Goal: Transaction & Acquisition: Book appointment/travel/reservation

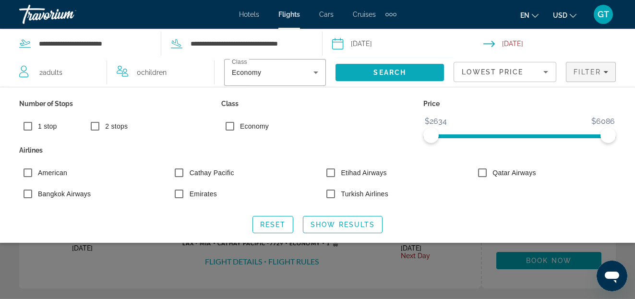
scroll to position [49, 0]
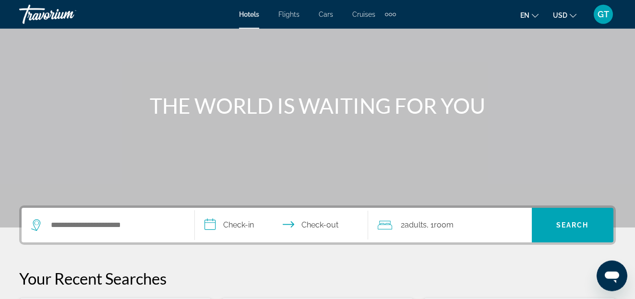
scroll to position [147, 0]
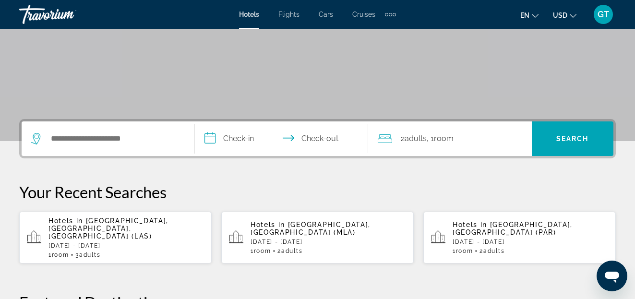
click at [289, 15] on span "Flights" at bounding box center [288, 15] width 21 height 8
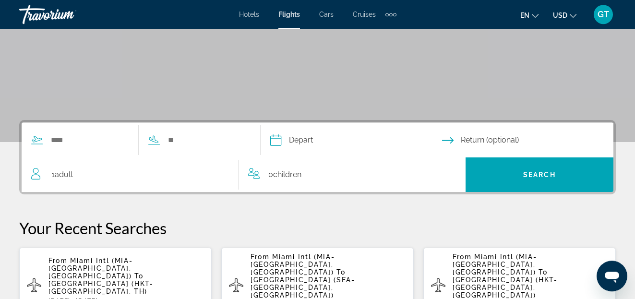
scroll to position [147, 0]
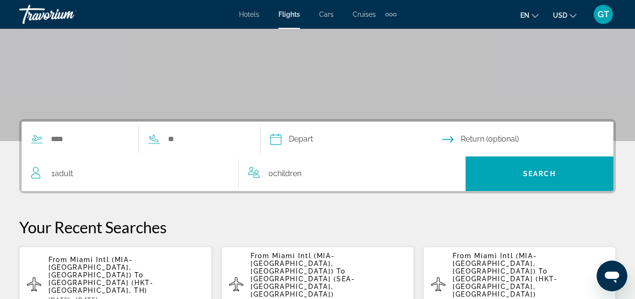
drag, startPoint x: 47, startPoint y: 256, endPoint x: 71, endPoint y: 254, distance: 23.6
click at [71, 254] on app-flights-recent-search "From Miami Intl (MIA-Miami, US) To Phuket Intl Airport (HKT-Phuket, TH) Sat, 01…" at bounding box center [115, 284] width 193 height 75
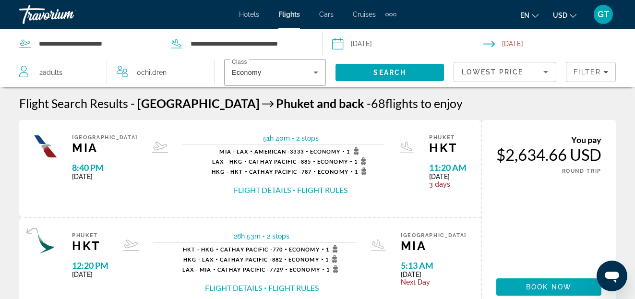
click at [531, 45] on input "Return date: Nov 8, 2025" at bounding box center [561, 45] width 156 height 32
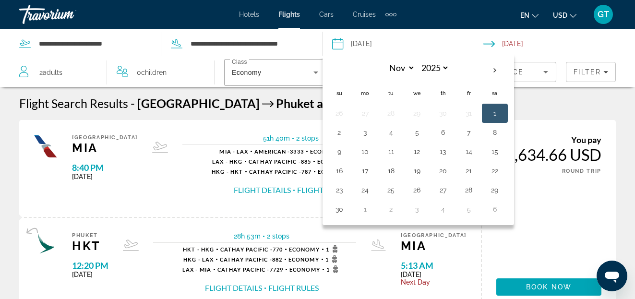
click at [354, 71] on th "Nov *** *** *** *** *** *** *** *** *** *** *** *** 2025 **** **** **** **** **…" at bounding box center [417, 71] width 130 height 23
click at [575, 40] on input "Return date: Nov 8, 2025" at bounding box center [561, 45] width 156 height 32
click at [378, 43] on input "Depart date: Nov 1, 2025" at bounding box center [408, 45] width 156 height 32
click at [496, 70] on th "Next month" at bounding box center [495, 70] width 26 height 21
select select "**"
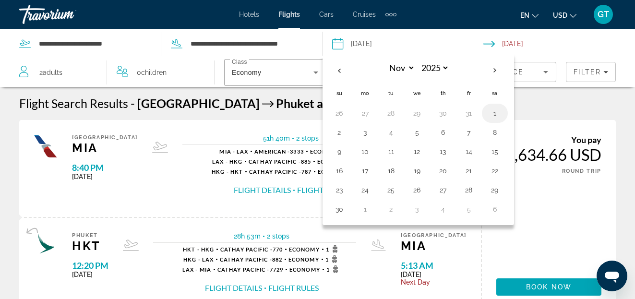
click at [494, 112] on button "1" at bounding box center [494, 113] width 15 height 13
type input "**********"
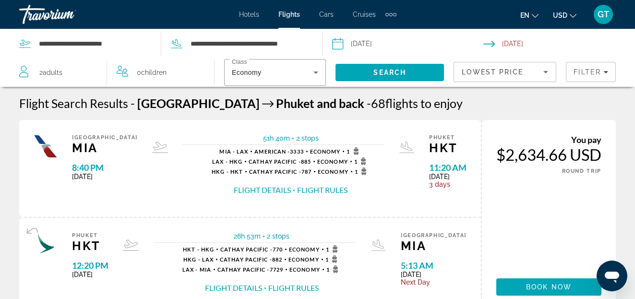
click at [491, 44] on input "Return date: Nov 8, 2025" at bounding box center [561, 45] width 156 height 32
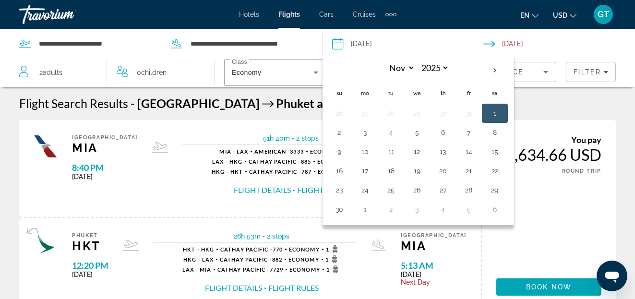
click at [554, 43] on input "Return date: Nov 8, 2025" at bounding box center [561, 45] width 156 height 32
click at [538, 107] on div "Flight Search Results - Miami Phuket and back - 68 flights to enjoy" at bounding box center [317, 103] width 597 height 14
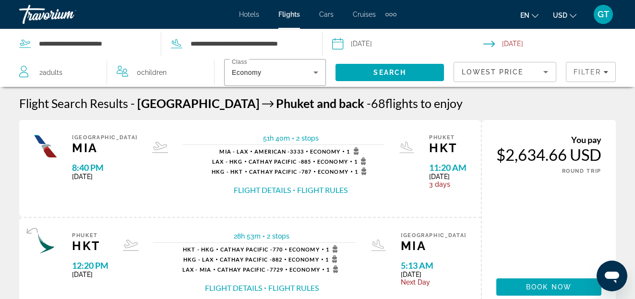
drag, startPoint x: 500, startPoint y: 42, endPoint x: 529, endPoint y: 42, distance: 29.3
click at [529, 42] on input "Return date: Nov 8, 2025" at bounding box center [561, 45] width 156 height 32
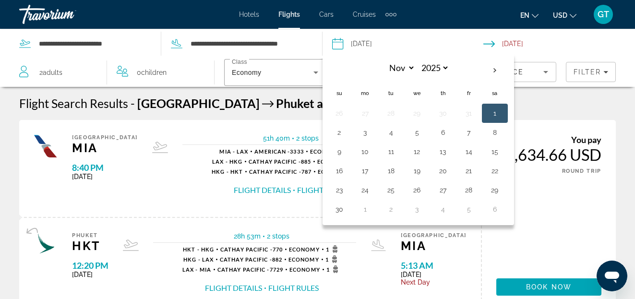
drag, startPoint x: 543, startPoint y: 42, endPoint x: 457, endPoint y: 39, distance: 86.0
click at [483, 39] on input "Return date: Nov 8, 2025" at bounding box center [561, 45] width 156 height 32
click at [557, 103] on div "Flight Search Results - Miami Phuket and back - 68 flights to enjoy" at bounding box center [317, 103] width 597 height 14
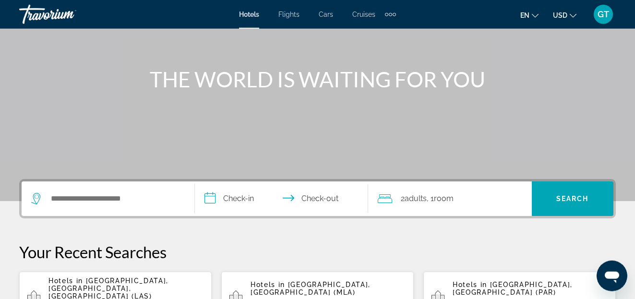
scroll to position [98, 0]
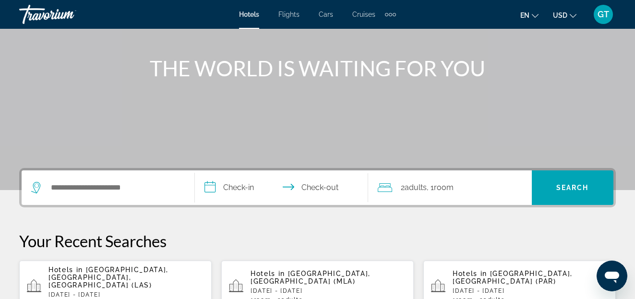
click at [285, 12] on span "Flights" at bounding box center [288, 15] width 21 height 8
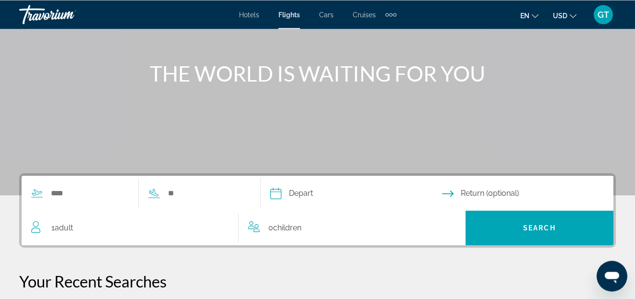
scroll to position [147, 0]
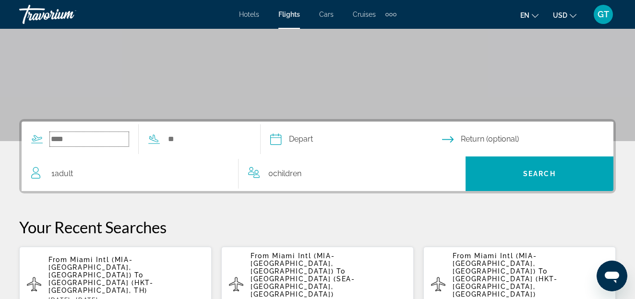
click at [74, 139] on input "Search widget" at bounding box center [89, 139] width 79 height 14
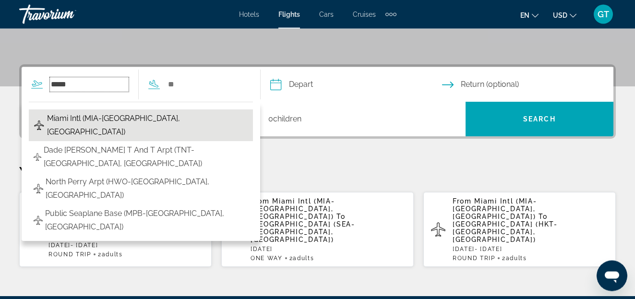
scroll to position [186, 0]
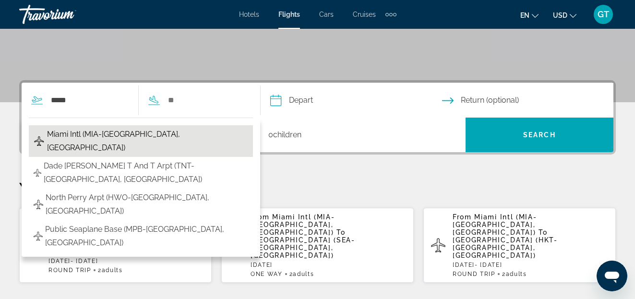
click at [139, 135] on span "Miami Intl (MIA-Miami, United States of America)" at bounding box center [147, 141] width 201 height 27
type input "**********"
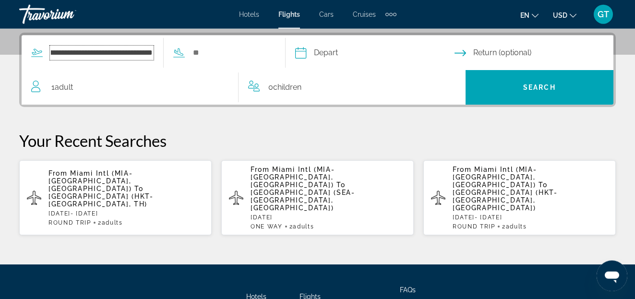
scroll to position [235, 0]
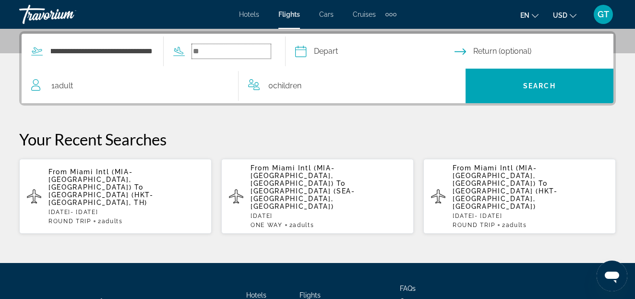
click at [214, 53] on input "Search widget" at bounding box center [231, 51] width 79 height 14
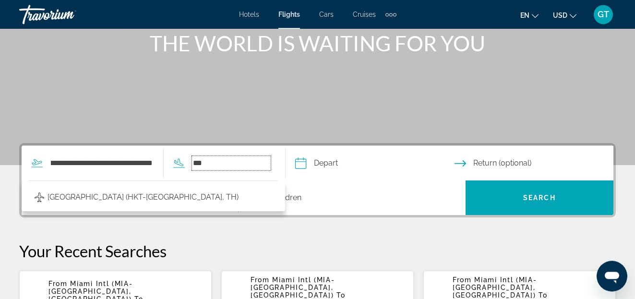
scroll to position [88, 0]
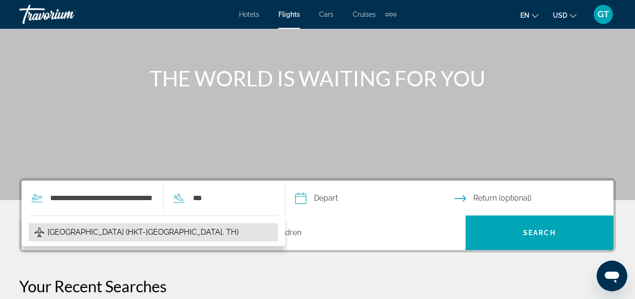
click at [144, 233] on span "Phuket Intl Airport (HKT-Phuket, TH)" at bounding box center [143, 232] width 191 height 13
type input "**********"
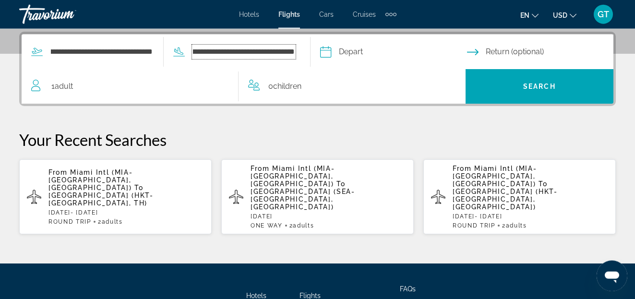
scroll to position [235, 0]
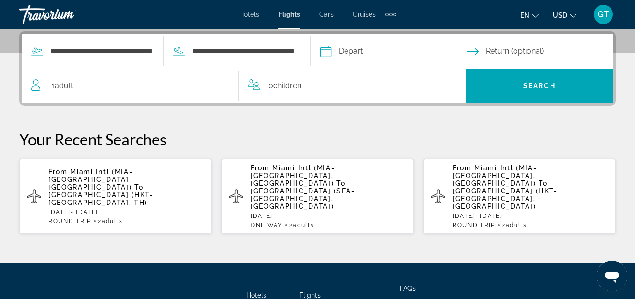
click at [369, 52] on input "Depart date" at bounding box center [393, 52] width 151 height 37
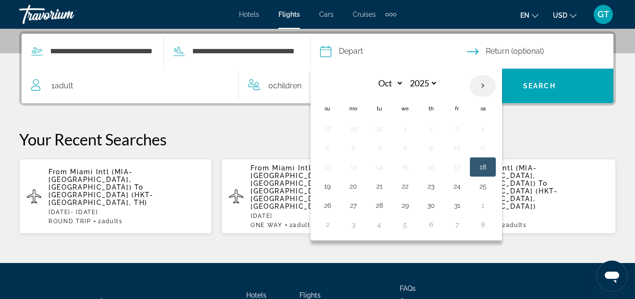
click at [484, 85] on th "Next month" at bounding box center [483, 85] width 26 height 21
select select "**"
click at [482, 129] on button "1" at bounding box center [482, 128] width 15 height 13
type input "**********"
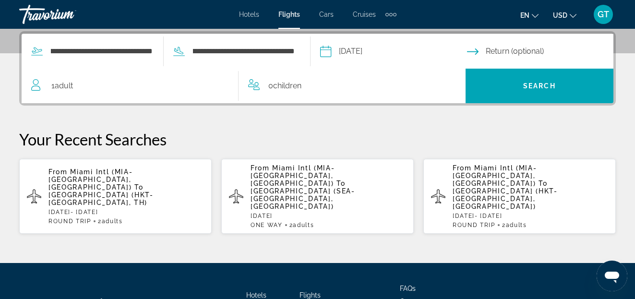
click at [106, 88] on div "1 Adult Adults" at bounding box center [134, 85] width 207 height 13
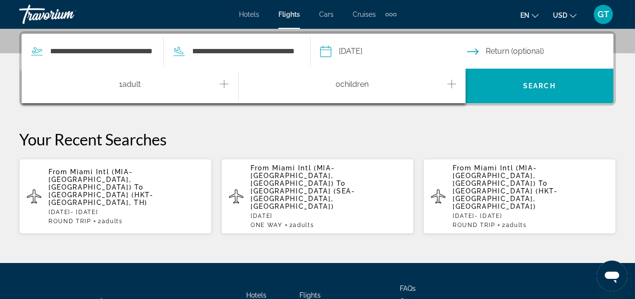
click at [224, 84] on icon "Increment adults" at bounding box center [224, 84] width 9 height 9
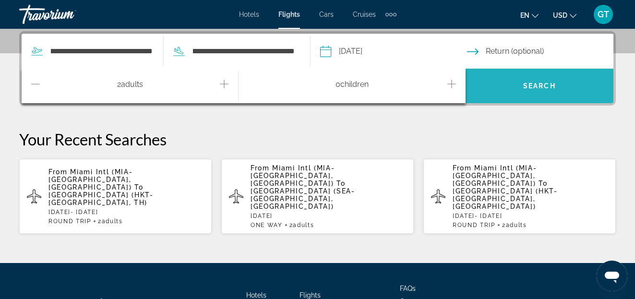
click at [539, 82] on span "Search" at bounding box center [539, 86] width 33 height 8
